Goal: Task Accomplishment & Management: Manage account settings

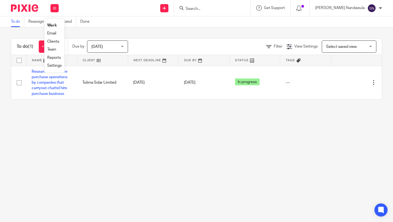
click at [53, 26] on link "Work" at bounding box center [52, 25] width 10 height 4
click at [53, 47] on link "+ Add task" at bounding box center [51, 46] width 24 height 12
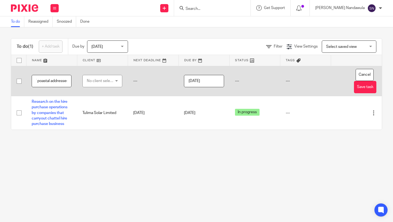
scroll to position [0, 20]
click at [41, 81] on input "Renewal of poastal addresses" at bounding box center [52, 81] width 40 height 12
type input "Renewal of poastal addresses"
click at [362, 86] on button "Save task" at bounding box center [365, 87] width 22 height 12
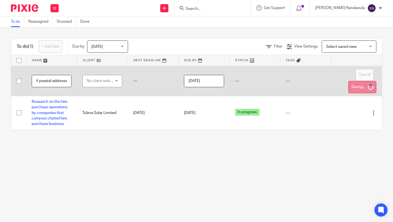
scroll to position [0, 0]
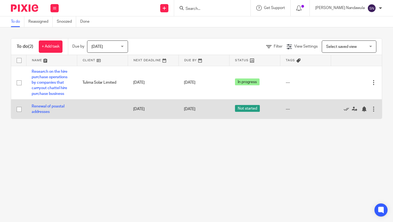
click at [373, 108] on div at bounding box center [373, 108] width 5 height 5
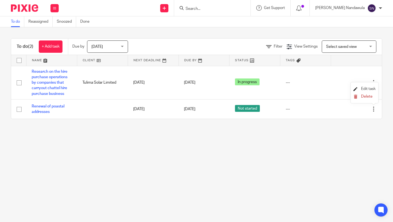
click at [366, 89] on span "Edit task" at bounding box center [368, 89] width 14 height 4
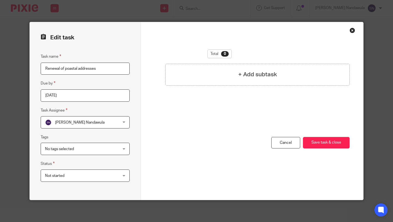
click at [71, 70] on input "Renewal of poastal addresses" at bounding box center [85, 68] width 89 height 12
type input "Renewal of postal addresses"
click at [321, 145] on button "Save task & close" at bounding box center [326, 143] width 47 height 12
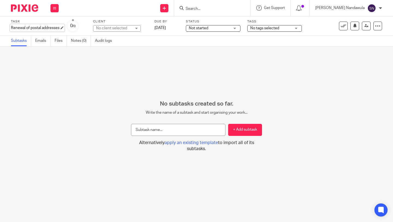
click at [51, 29] on div "Renewal of postal addresses Save Renewal of postal addresses" at bounding box center [35, 27] width 49 height 5
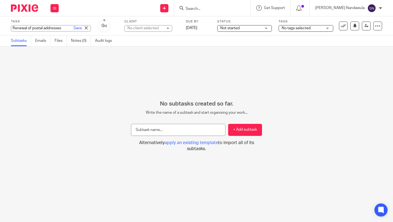
click at [107, 83] on div "No subtasks created so far. Write the name of a subtask and start organising yo…" at bounding box center [196, 133] width 393 height 175
